Goal: Navigation & Orientation: Find specific page/section

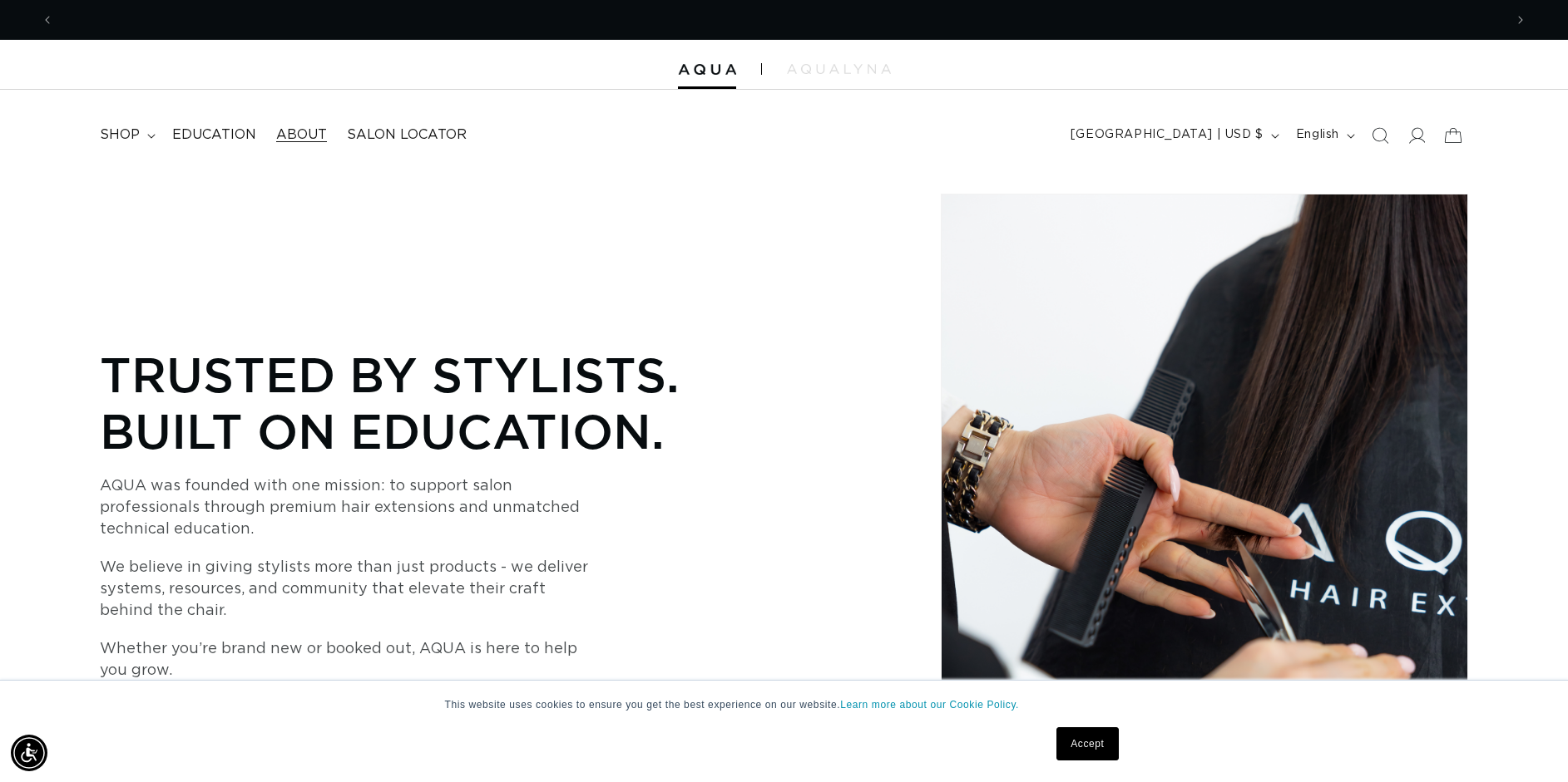
scroll to position [0, 2899]
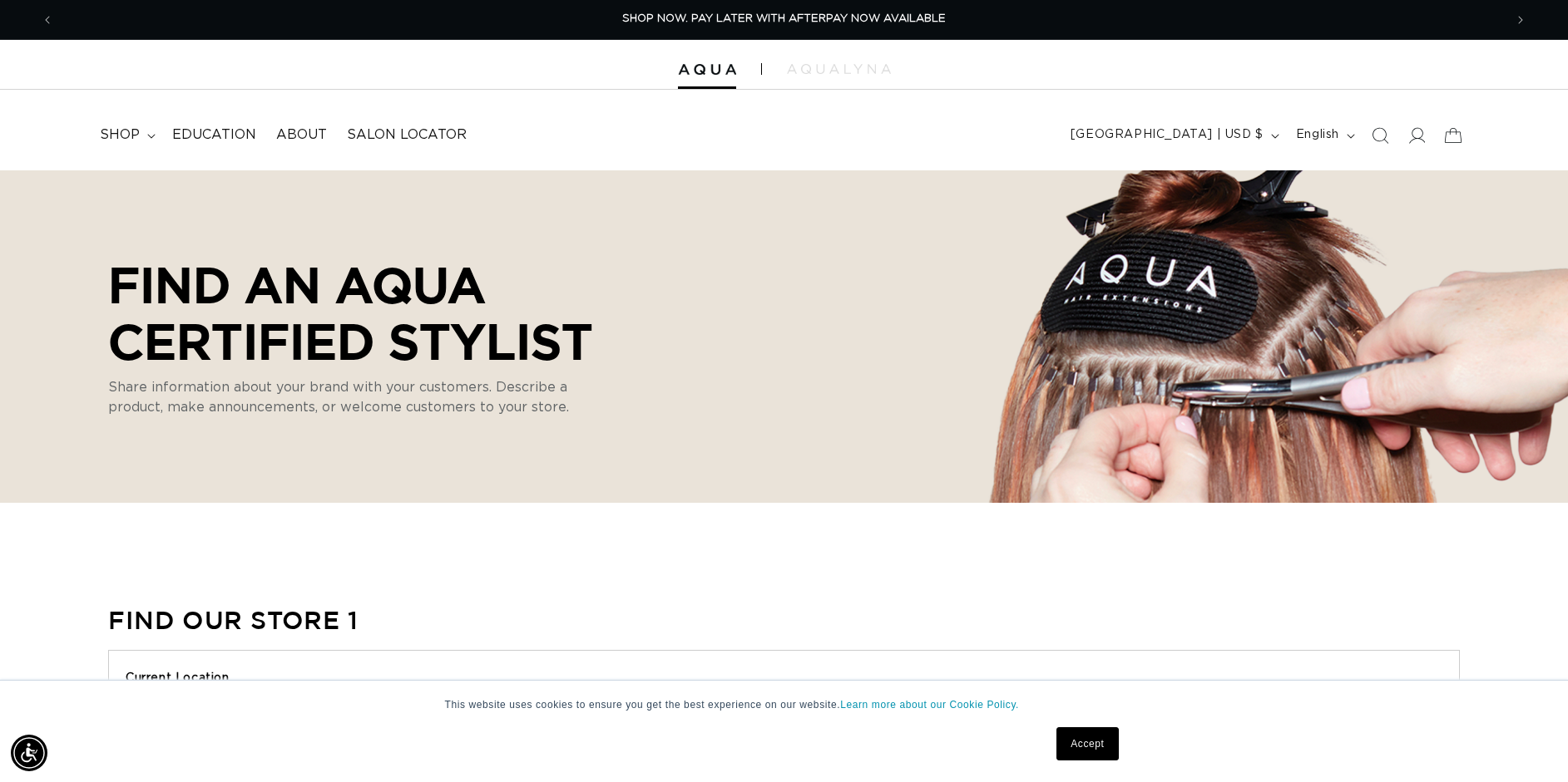
scroll to position [0, 2899]
select select "m"
